Goal: Task Accomplishment & Management: Manage account settings

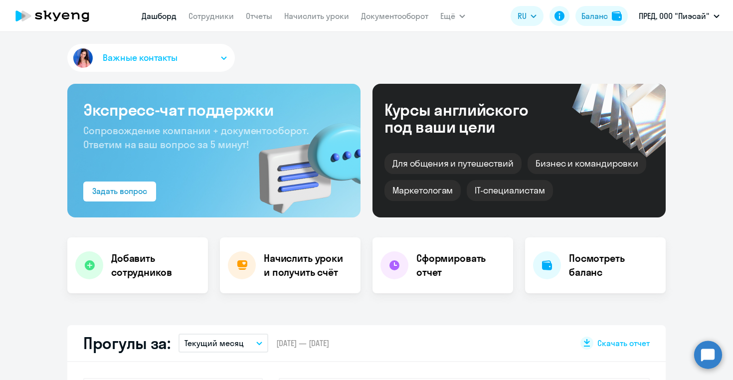
select select "30"
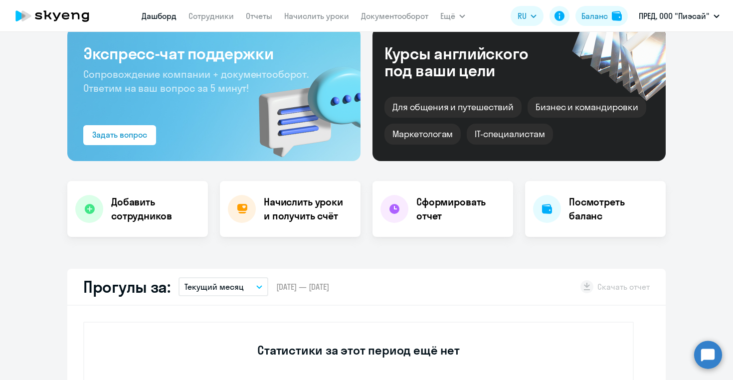
scroll to position [52, 0]
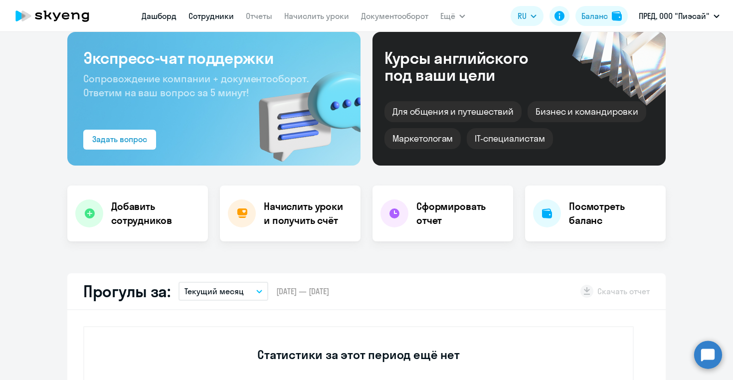
click at [215, 18] on link "Сотрудники" at bounding box center [210, 16] width 45 height 10
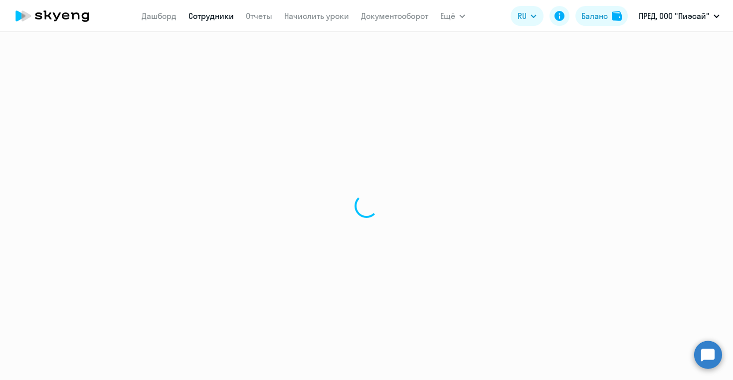
select select "30"
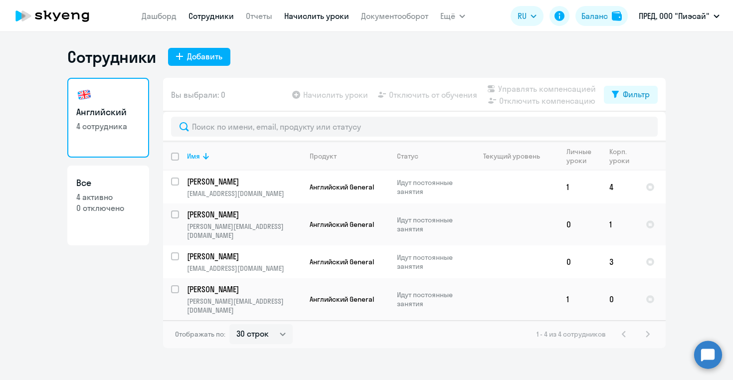
click at [311, 17] on link "Начислить уроки" at bounding box center [316, 16] width 65 height 10
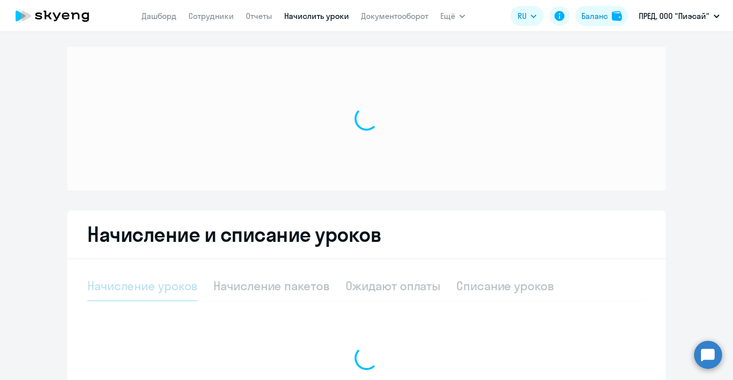
select select "10"
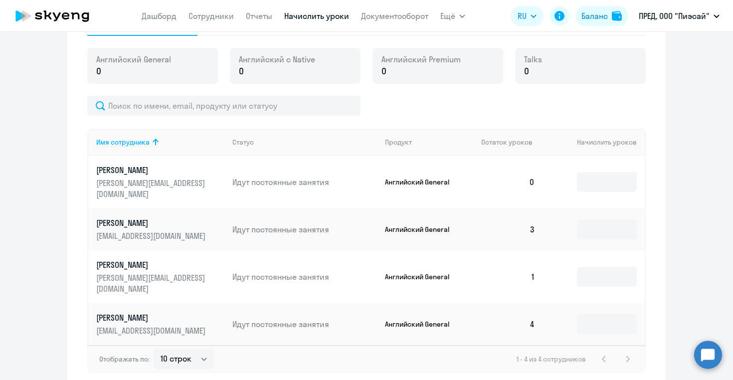
scroll to position [271, 0]
click at [605, 269] on input at bounding box center [607, 276] width 60 height 20
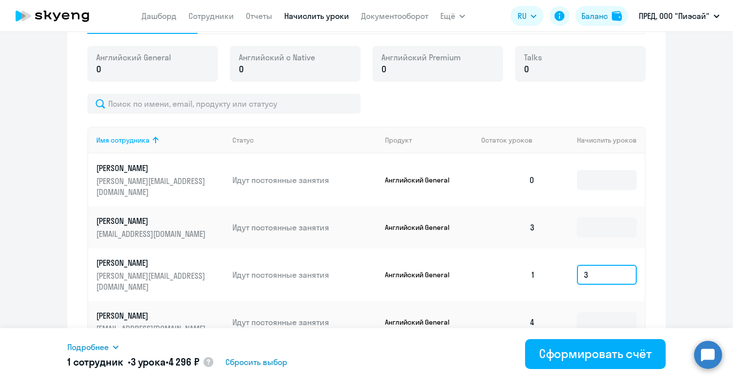
scroll to position [268, 0]
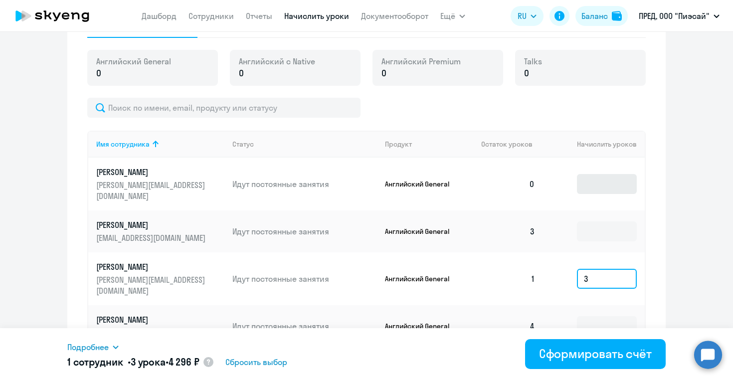
type input "3"
click at [604, 182] on input at bounding box center [607, 184] width 60 height 20
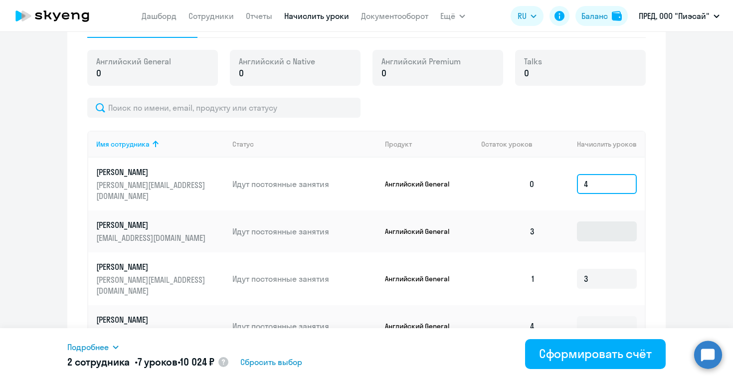
type input "4"
click at [589, 221] on input at bounding box center [607, 231] width 60 height 20
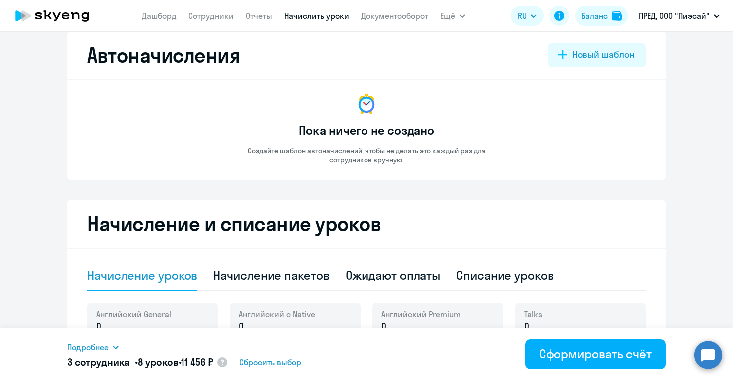
scroll to position [0, 0]
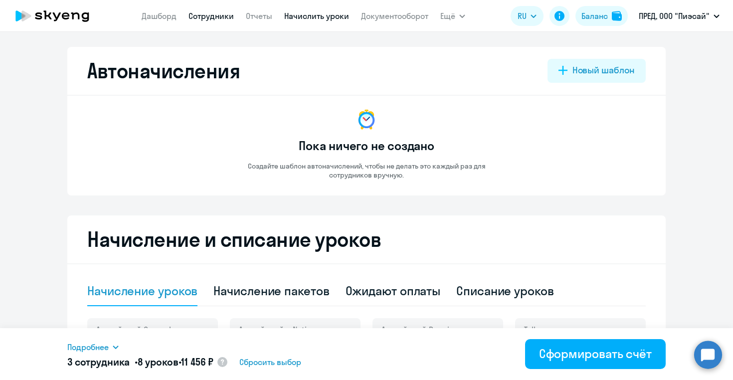
type input "1"
click at [205, 15] on link "Сотрудники" at bounding box center [210, 16] width 45 height 10
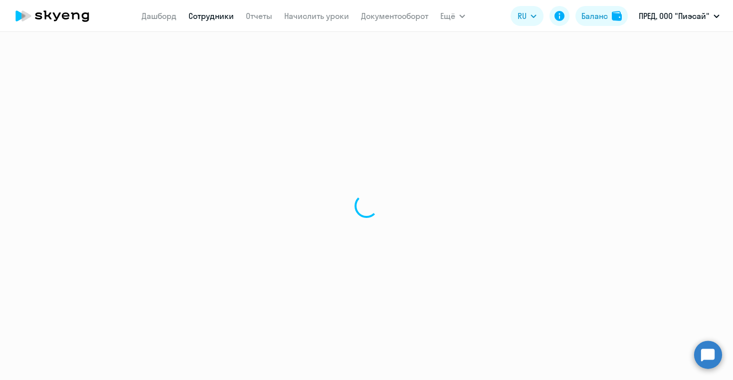
select select "30"
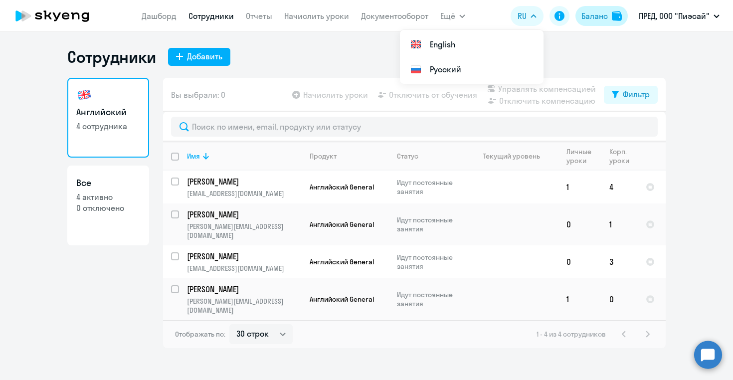
click at [601, 19] on div "Баланс" at bounding box center [594, 16] width 26 height 12
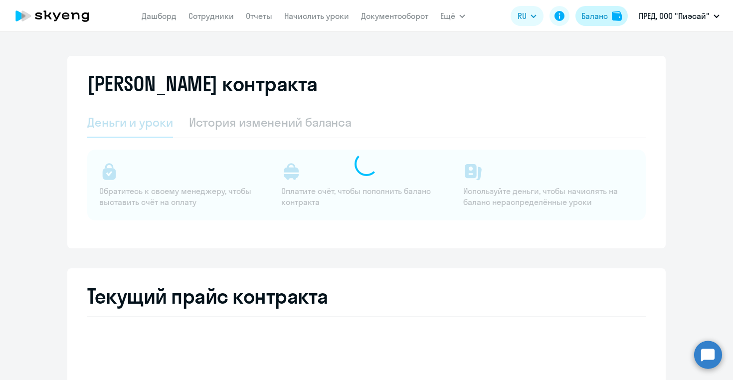
select select "english_adult_not_native_speaker"
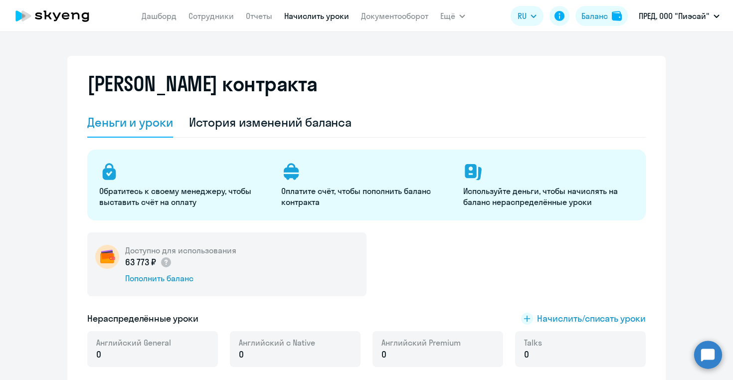
click at [300, 15] on link "Начислить уроки" at bounding box center [316, 16] width 65 height 10
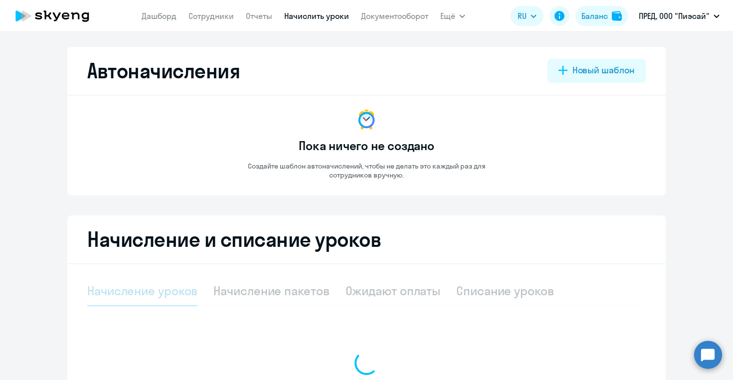
select select "10"
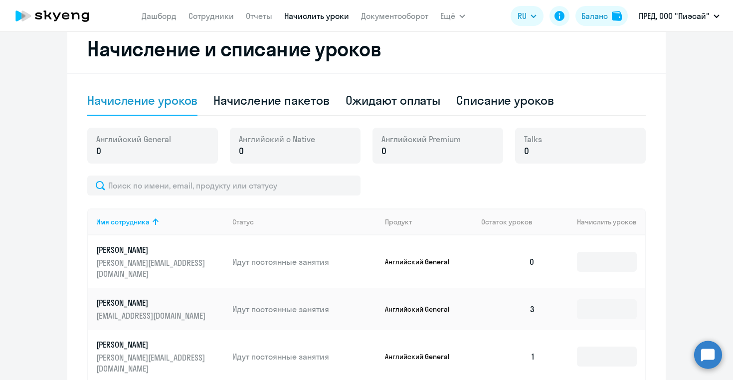
scroll to position [193, 0]
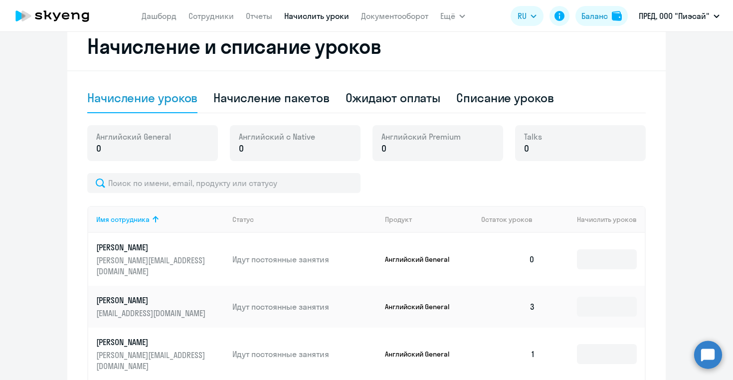
click at [167, 150] on p "0" at bounding box center [133, 148] width 75 height 13
click at [126, 148] on p "0" at bounding box center [133, 148] width 75 height 13
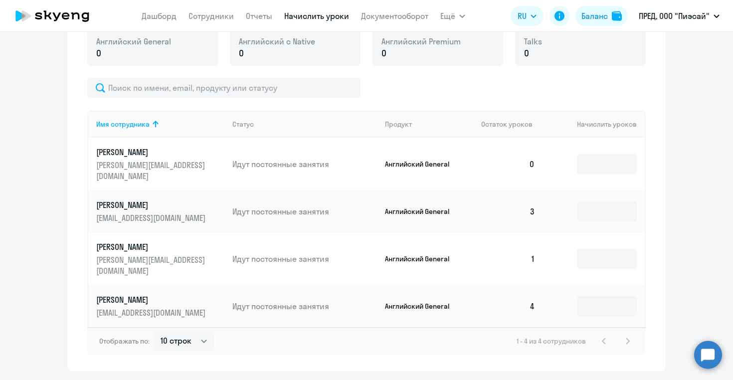
scroll to position [296, 0]
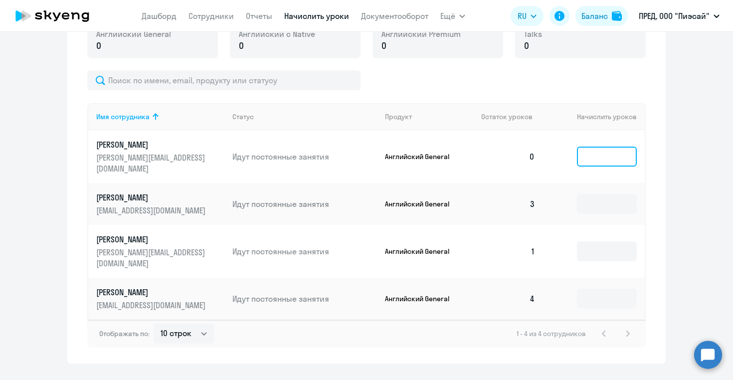
click at [592, 151] on input at bounding box center [607, 157] width 60 height 20
type input "4"
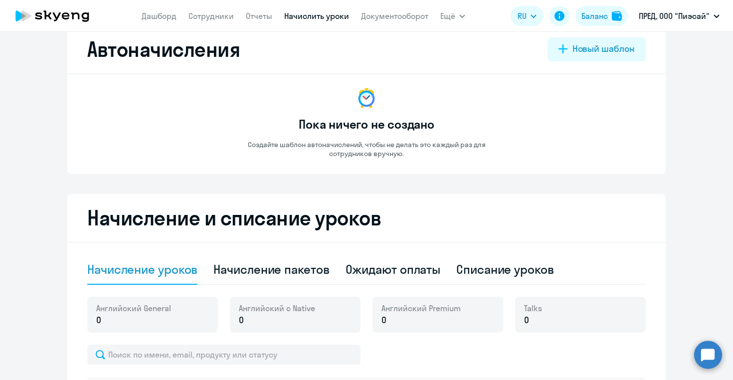
scroll to position [0, 0]
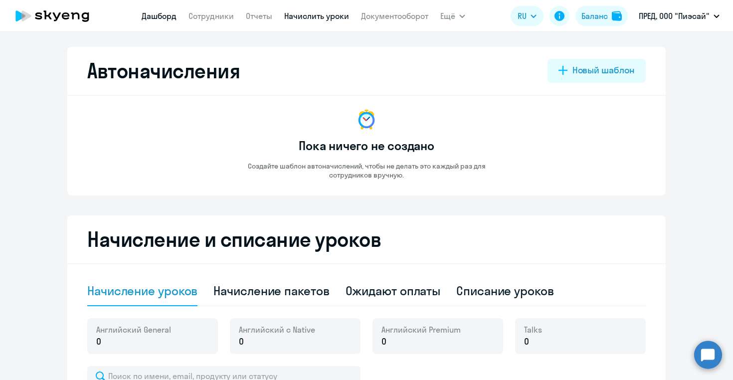
click at [162, 18] on link "Дашборд" at bounding box center [159, 16] width 35 height 10
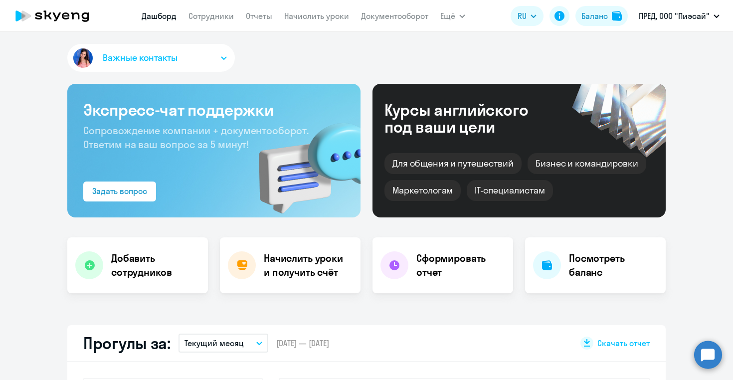
select select "30"
click at [208, 17] on link "Сотрудники" at bounding box center [210, 16] width 45 height 10
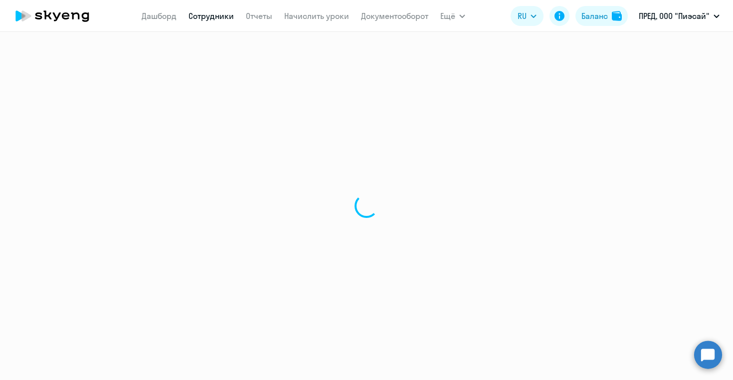
select select "30"
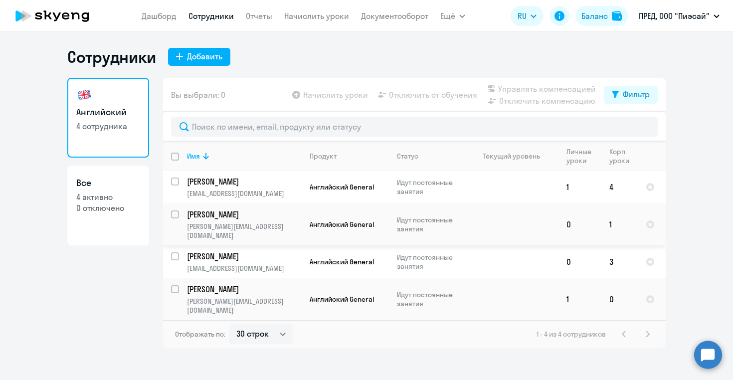
click at [175, 213] on input "select row 40144968" at bounding box center [181, 220] width 20 height 20
checkbox input "true"
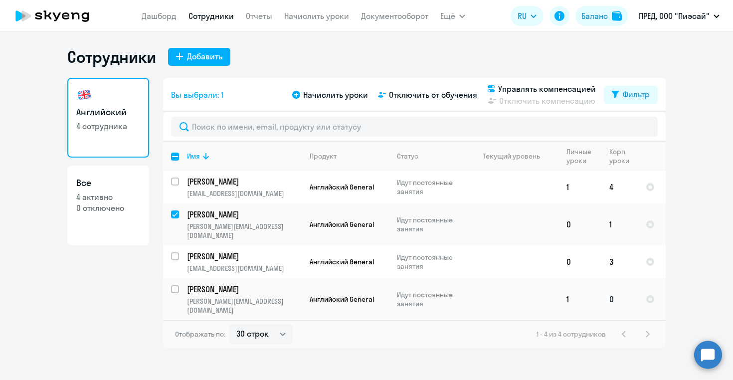
click at [174, 285] on input "select row 41241971" at bounding box center [181, 295] width 20 height 20
checkbox input "true"
click at [326, 95] on span "Начислить уроки" at bounding box center [335, 95] width 65 height 12
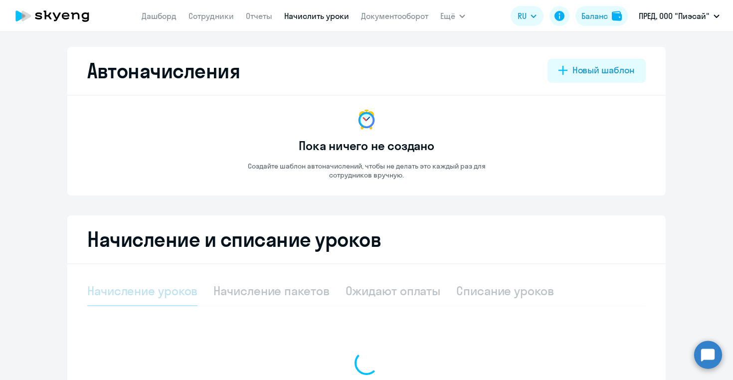
select select "10"
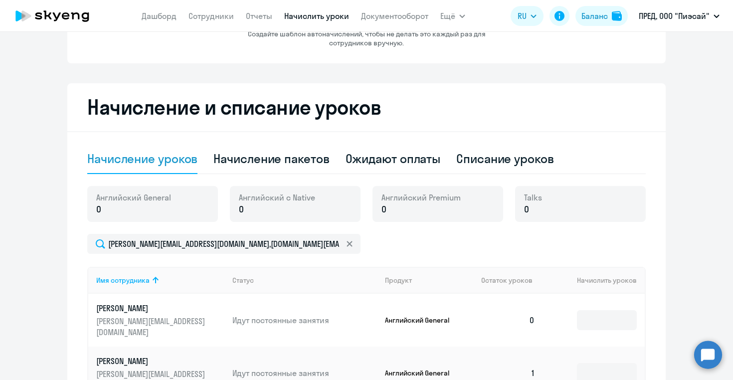
scroll to position [191, 0]
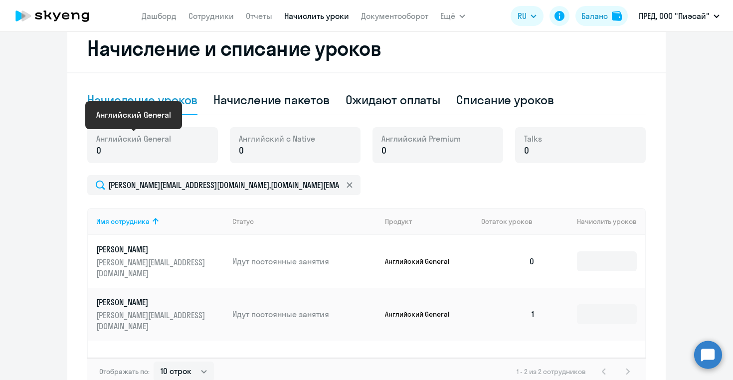
click at [158, 143] on span "Английский General" at bounding box center [133, 138] width 75 height 11
click at [130, 150] on p "0" at bounding box center [133, 150] width 75 height 13
click at [107, 156] on p "0" at bounding box center [133, 150] width 75 height 13
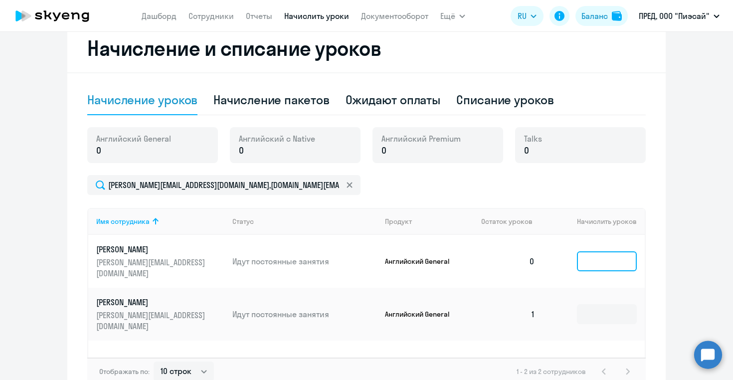
click at [587, 256] on input at bounding box center [607, 261] width 60 height 20
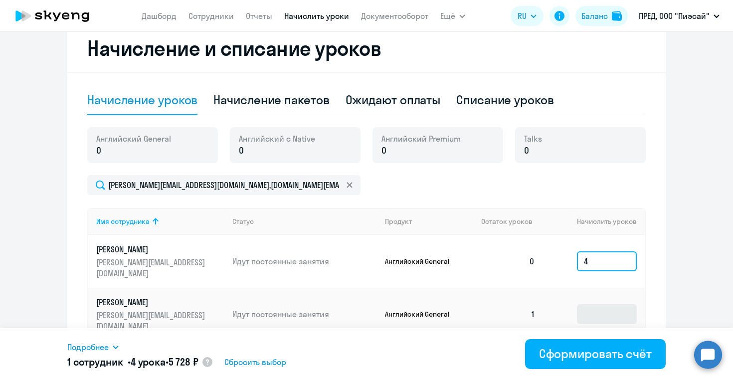
type input "4"
click at [586, 304] on input at bounding box center [607, 314] width 60 height 20
click at [604, 254] on input "4" at bounding box center [607, 261] width 60 height 20
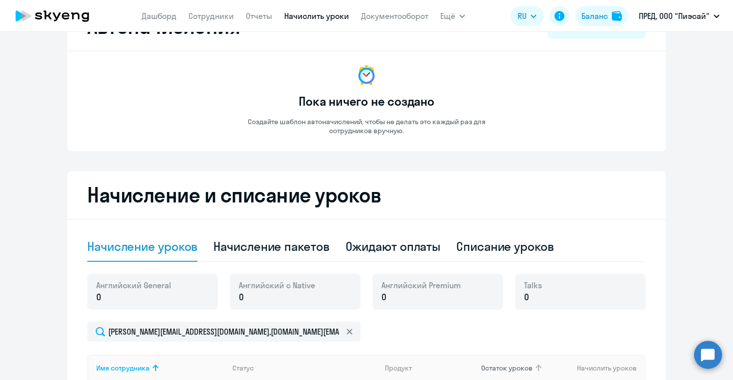
scroll to position [0, 0]
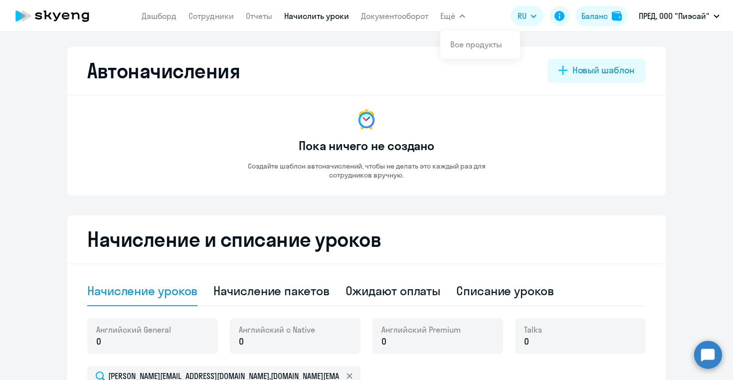
click at [451, 17] on span "Ещё" at bounding box center [447, 16] width 15 height 12
click at [464, 14] on button "Ещё" at bounding box center [452, 16] width 25 height 20
click at [646, 19] on p "ПРЕД, ООО "Пиэсай"" at bounding box center [673, 16] width 71 height 12
click at [591, 16] on div "Баланс" at bounding box center [594, 16] width 26 height 12
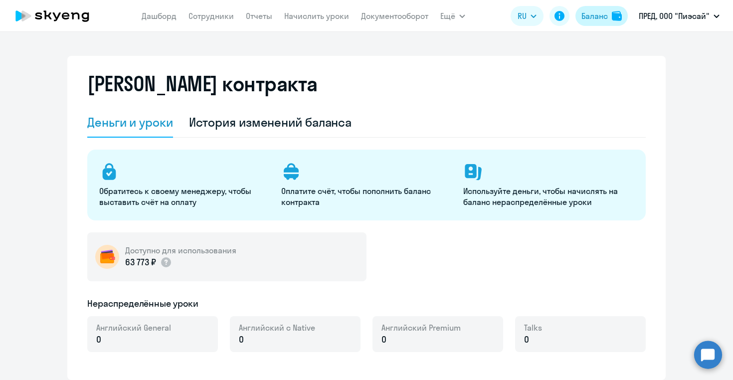
select select "english_adult_not_native_speaker"
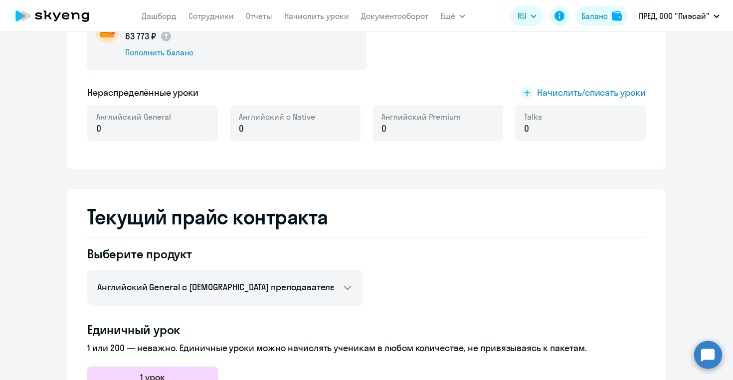
scroll to position [234, 0]
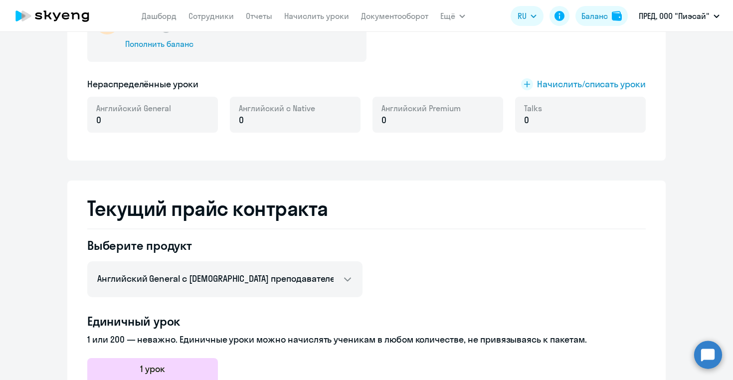
click at [142, 118] on p "0" at bounding box center [133, 120] width 75 height 13
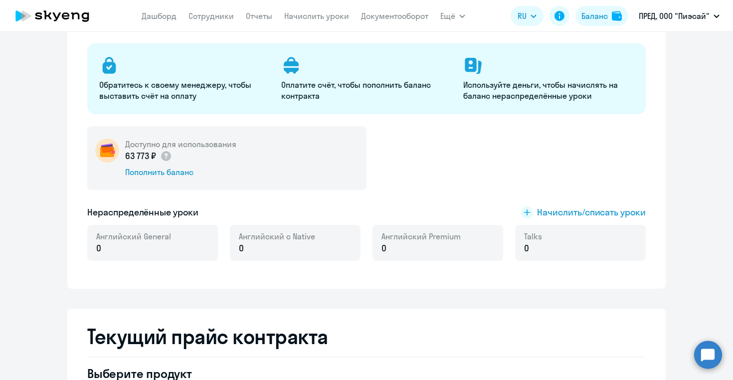
scroll to position [109, 0]
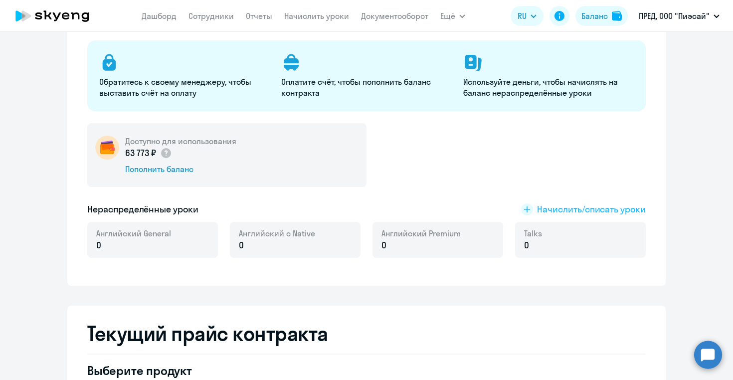
click at [549, 209] on span "Начислить/списать уроки" at bounding box center [591, 209] width 109 height 13
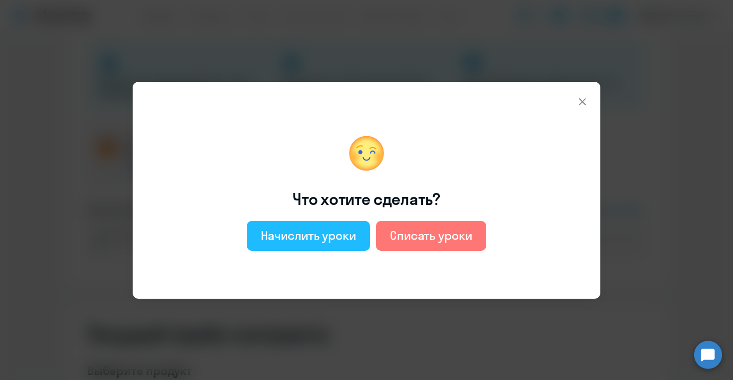
click at [310, 240] on div "Начислить уроки" at bounding box center [308, 235] width 95 height 16
select select "english_adult_not_native_speaker"
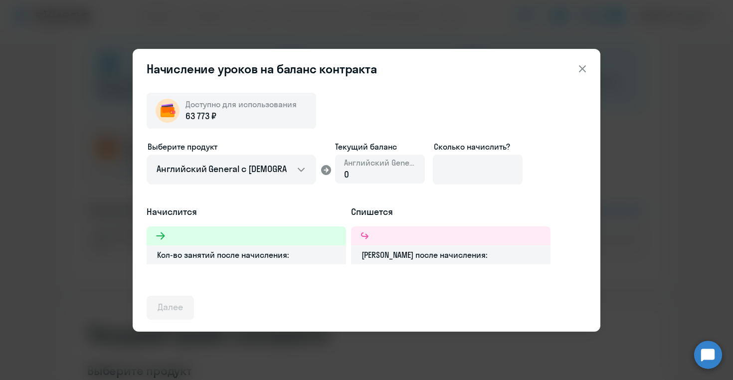
click at [359, 170] on div "0" at bounding box center [380, 174] width 72 height 13
click at [448, 171] on input at bounding box center [478, 169] width 90 height 30
type input "6"
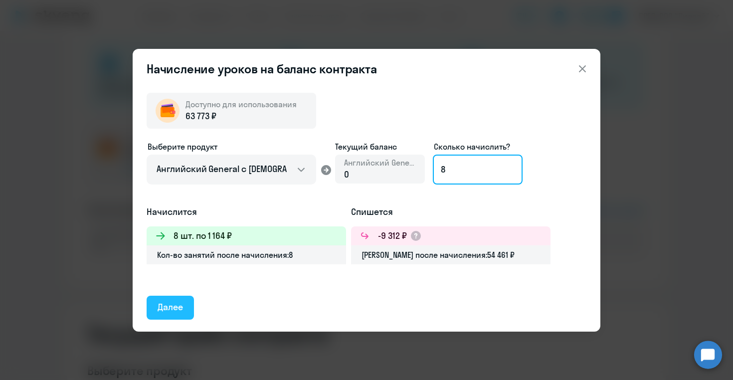
type input "8"
click at [177, 307] on div "Далее" at bounding box center [169, 306] width 25 height 13
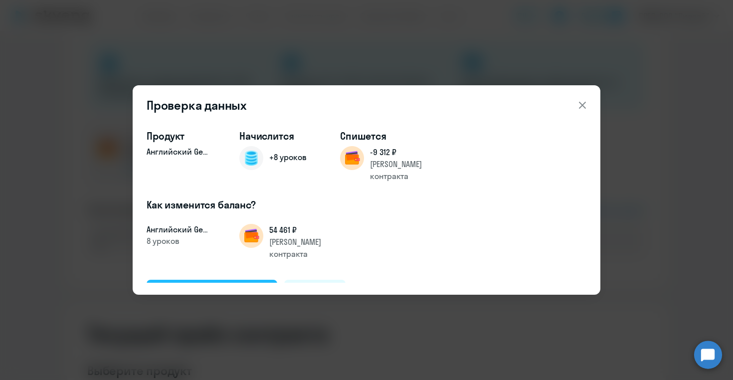
click at [209, 285] on div "Подтвердить и начислить" at bounding box center [211, 291] width 109 height 13
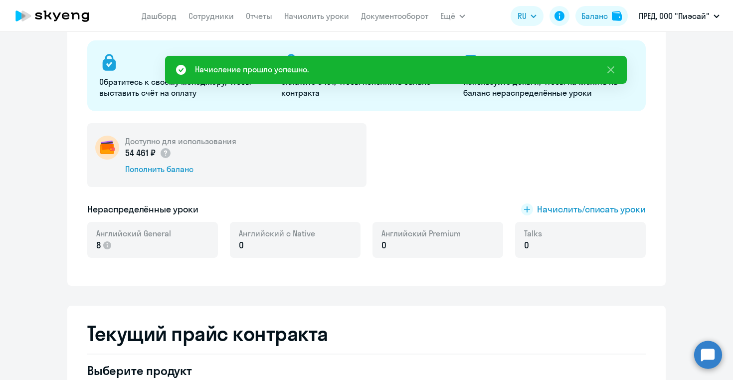
scroll to position [0, 0]
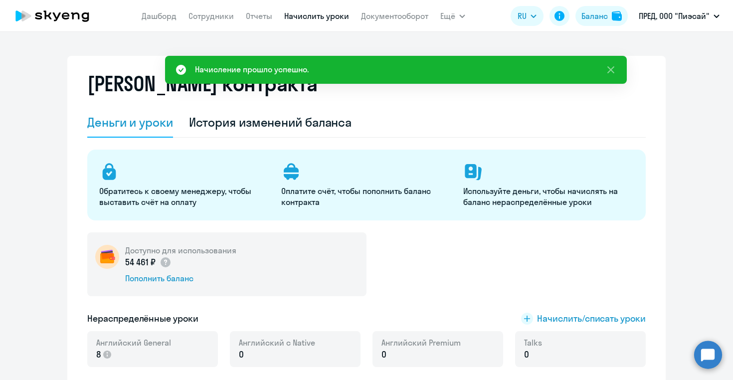
click at [299, 16] on link "Начислить уроки" at bounding box center [316, 16] width 65 height 10
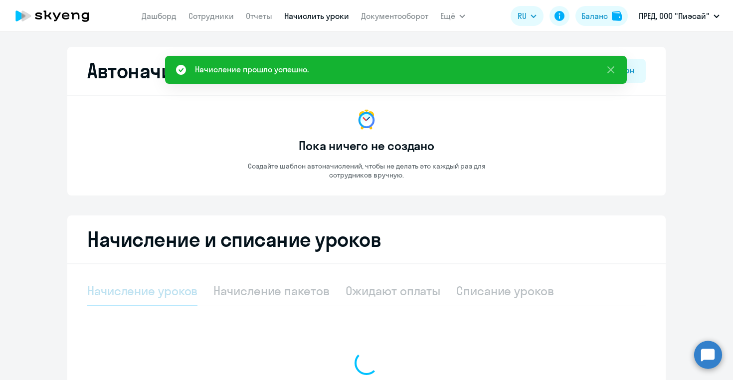
select select "10"
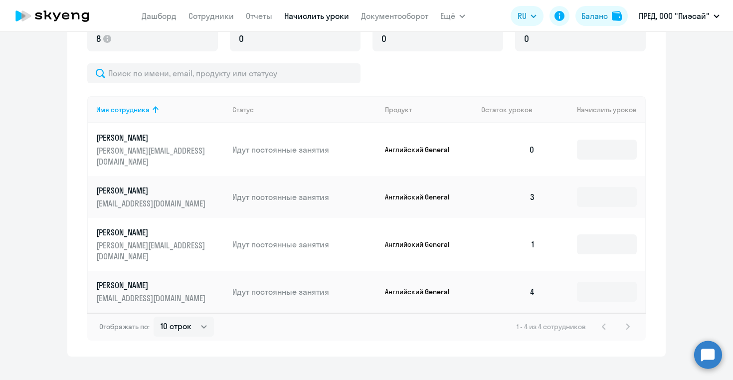
scroll to position [310, 0]
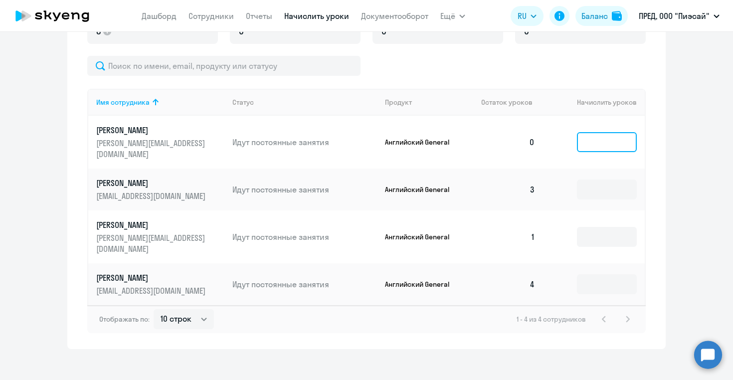
click at [600, 135] on input at bounding box center [607, 142] width 60 height 20
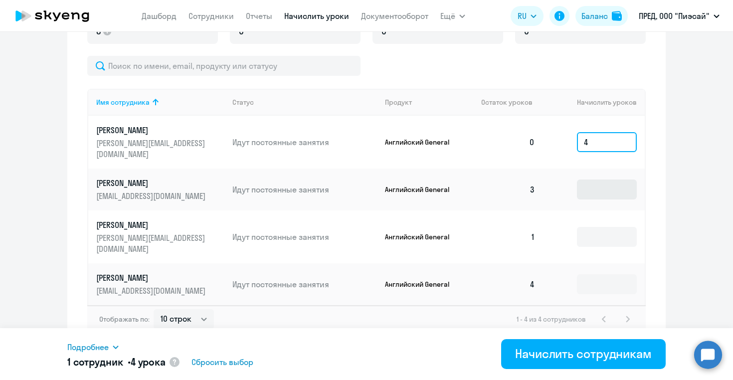
type input "4"
click at [598, 181] on input at bounding box center [607, 189] width 60 height 20
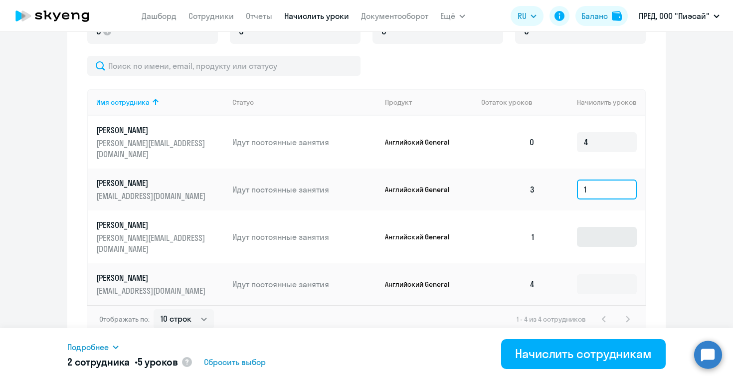
type input "1"
click at [603, 229] on input at bounding box center [607, 237] width 60 height 20
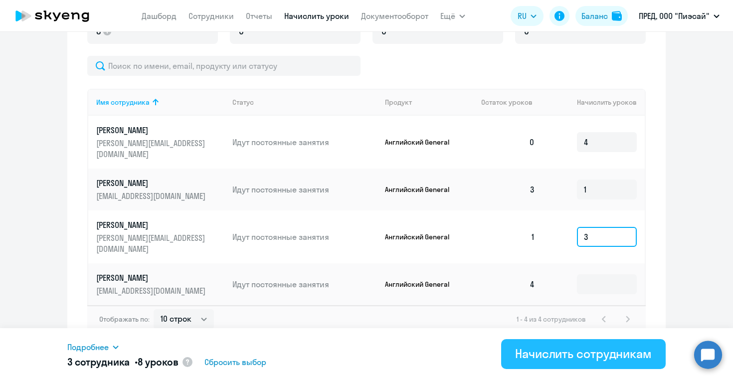
type input "3"
click at [566, 353] on div "Начислить сотрудникам" at bounding box center [583, 353] width 137 height 16
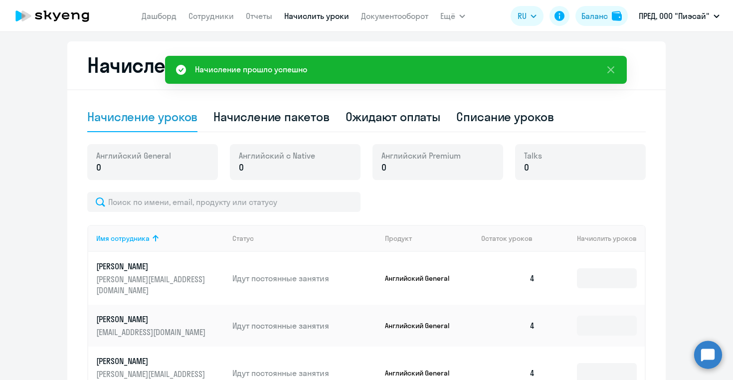
scroll to position [0, 0]
